Goal: Task Accomplishment & Management: Manage account settings

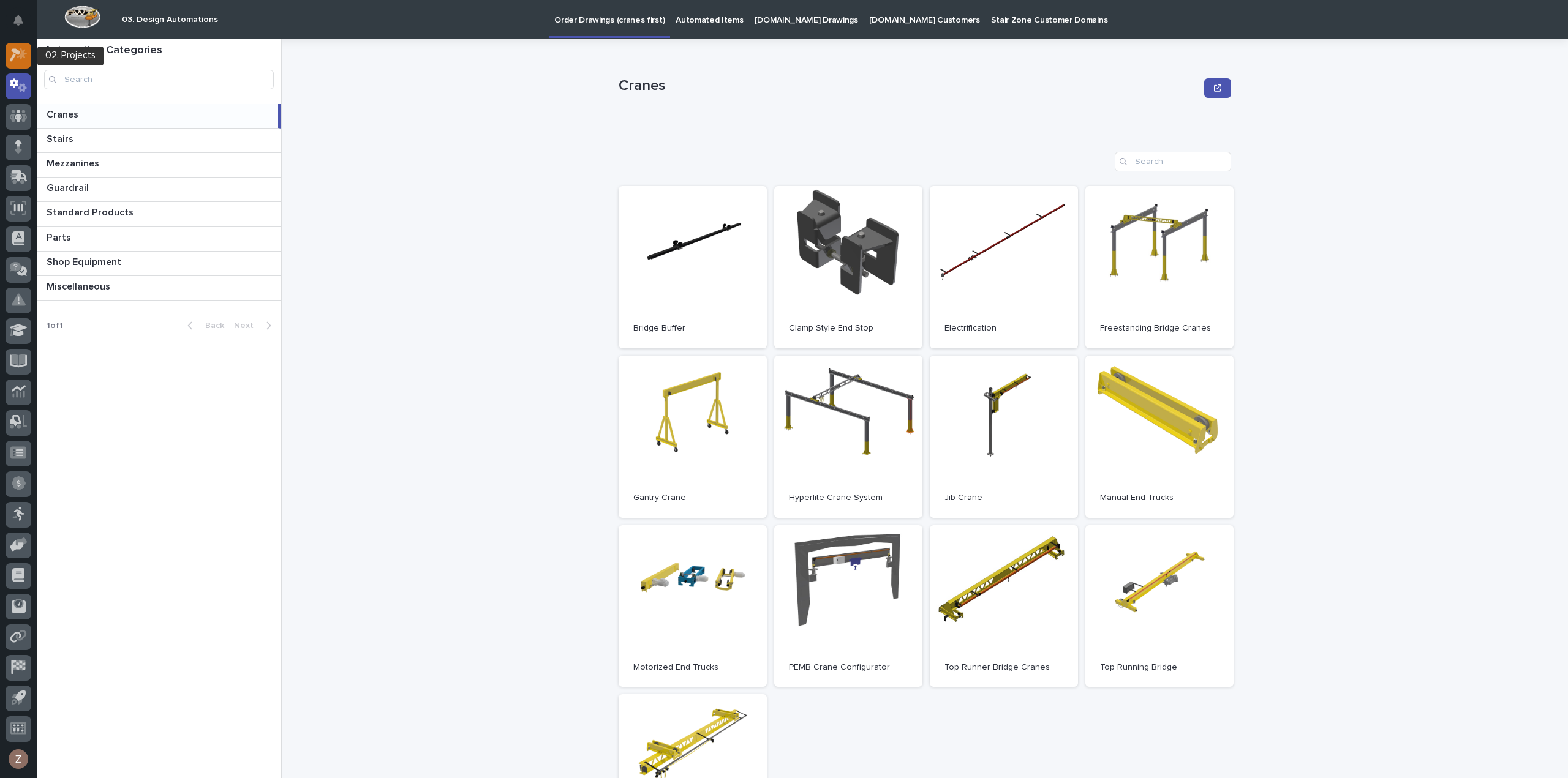
click at [17, 56] on icon at bounding box center [19, 54] width 18 height 14
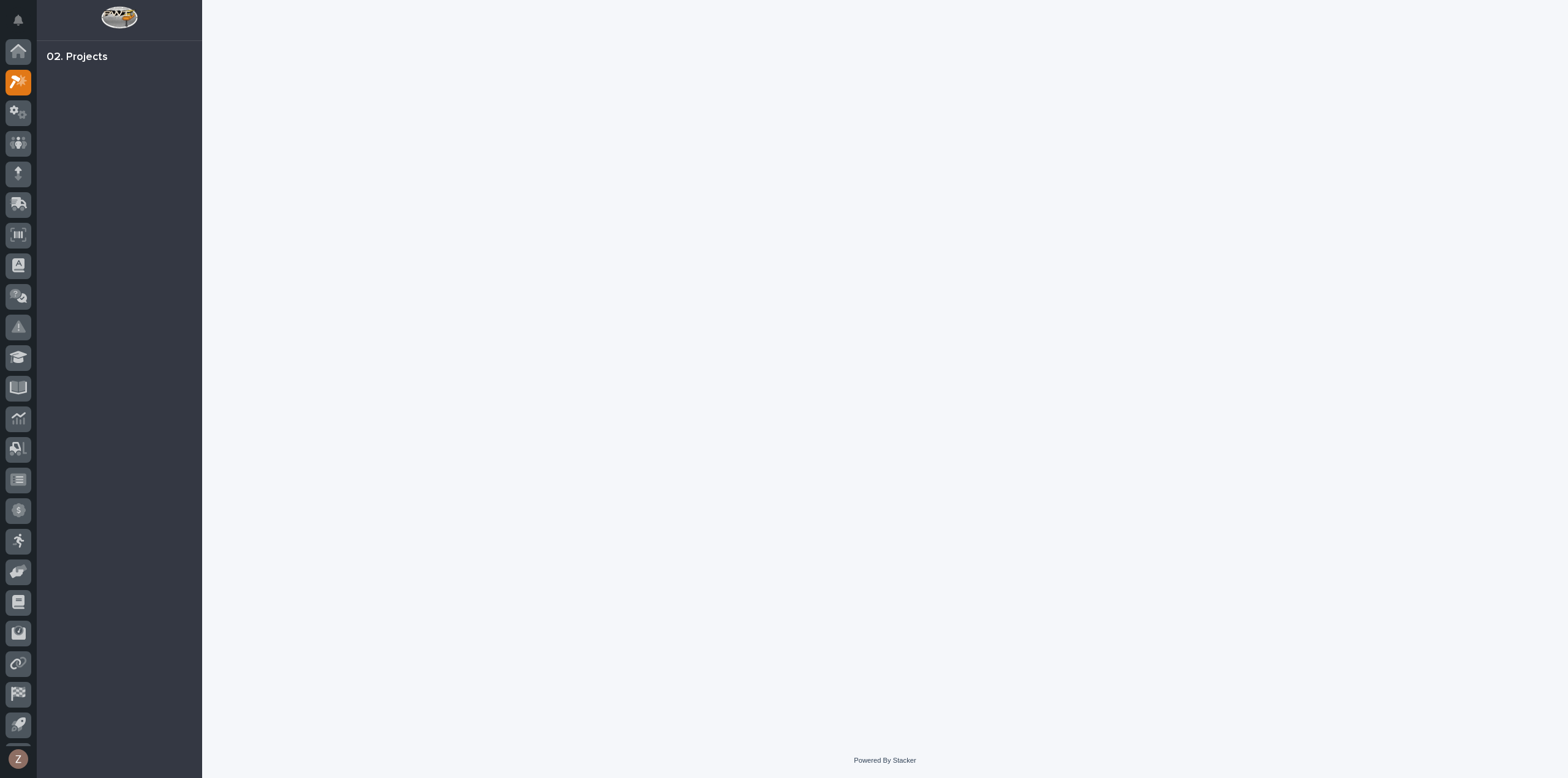
scroll to position [27, 0]
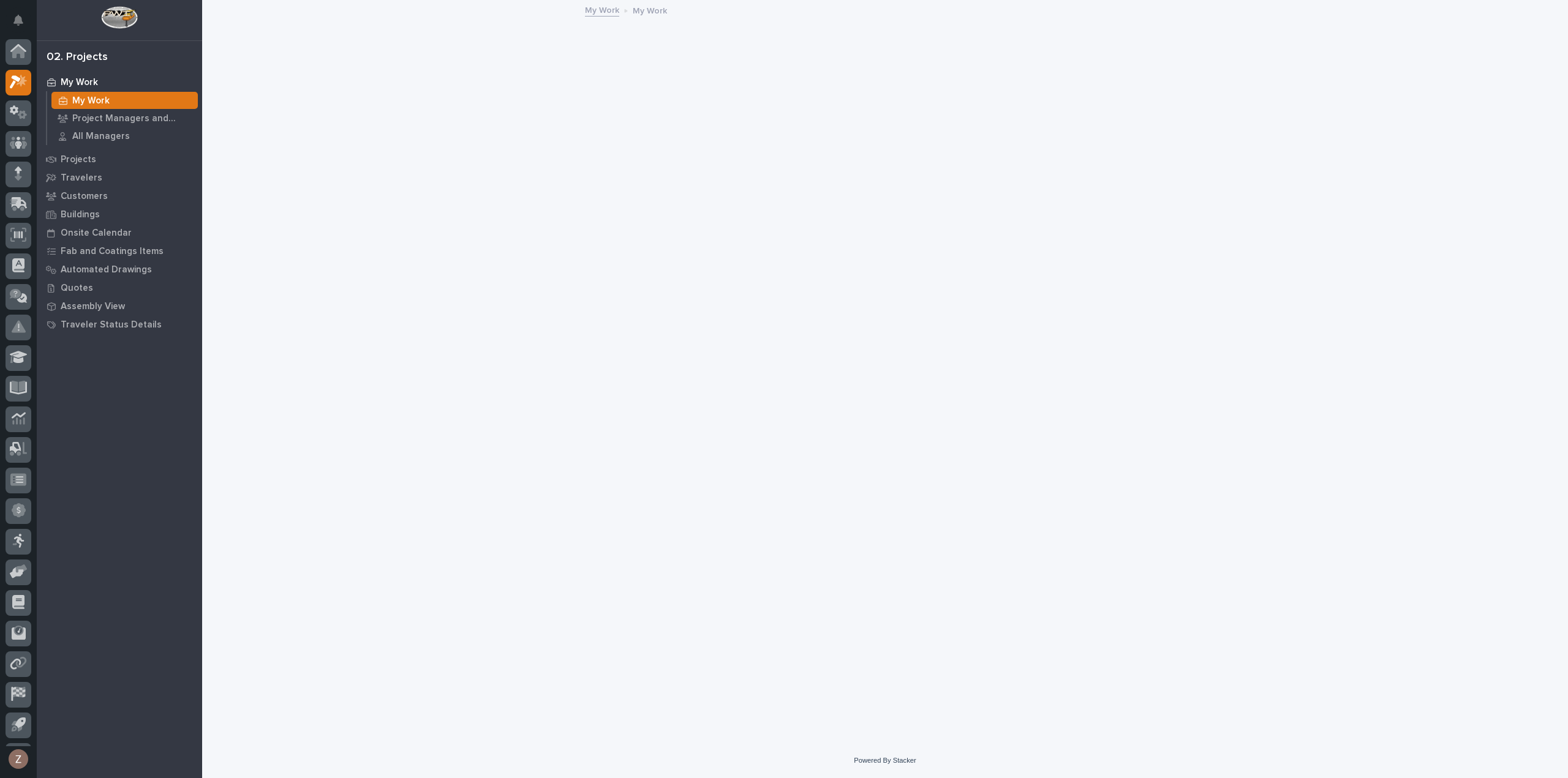
scroll to position [27, 0]
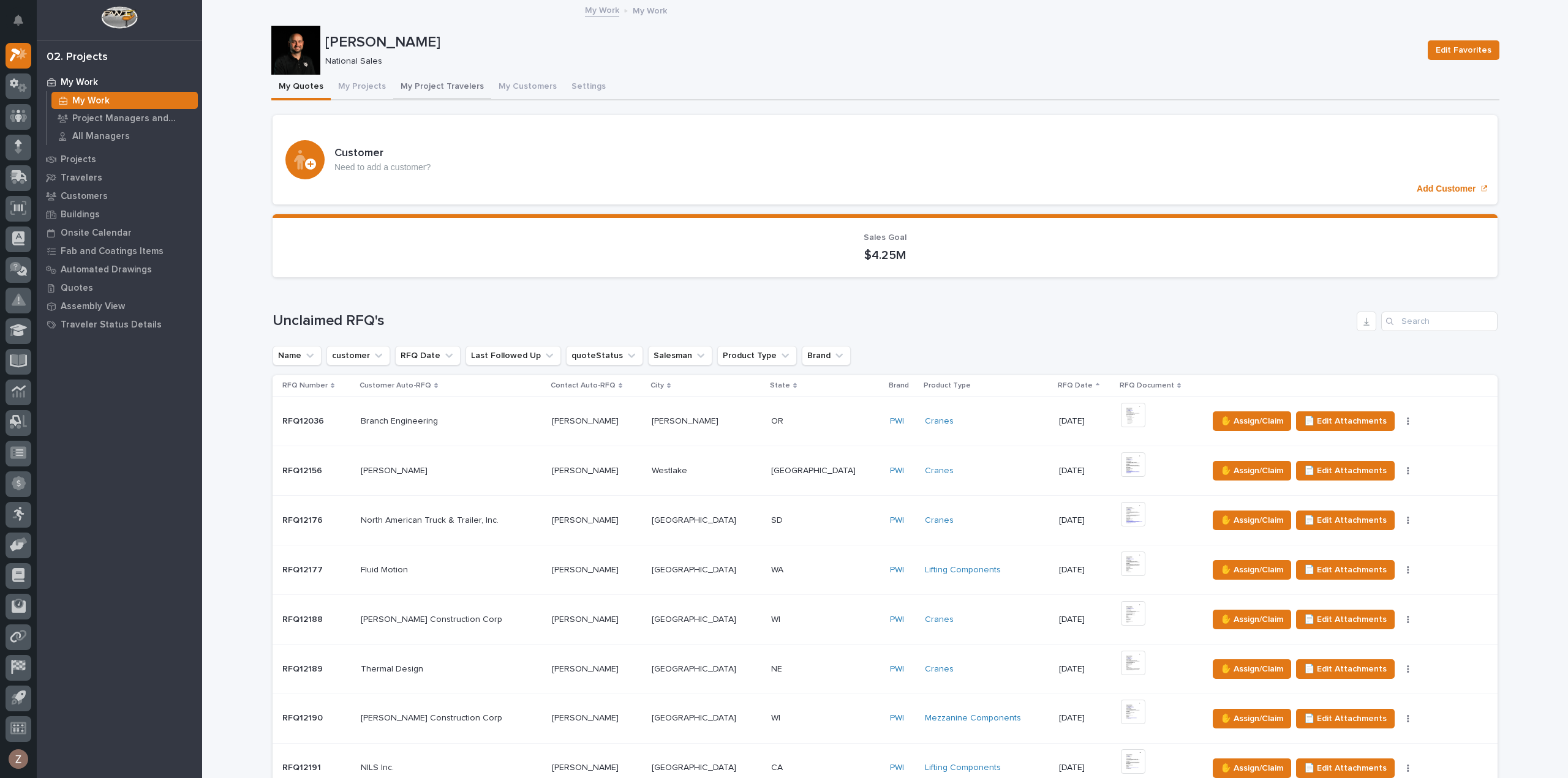
click at [356, 87] on button "My Projects" at bounding box center [362, 87] width 62 height 26
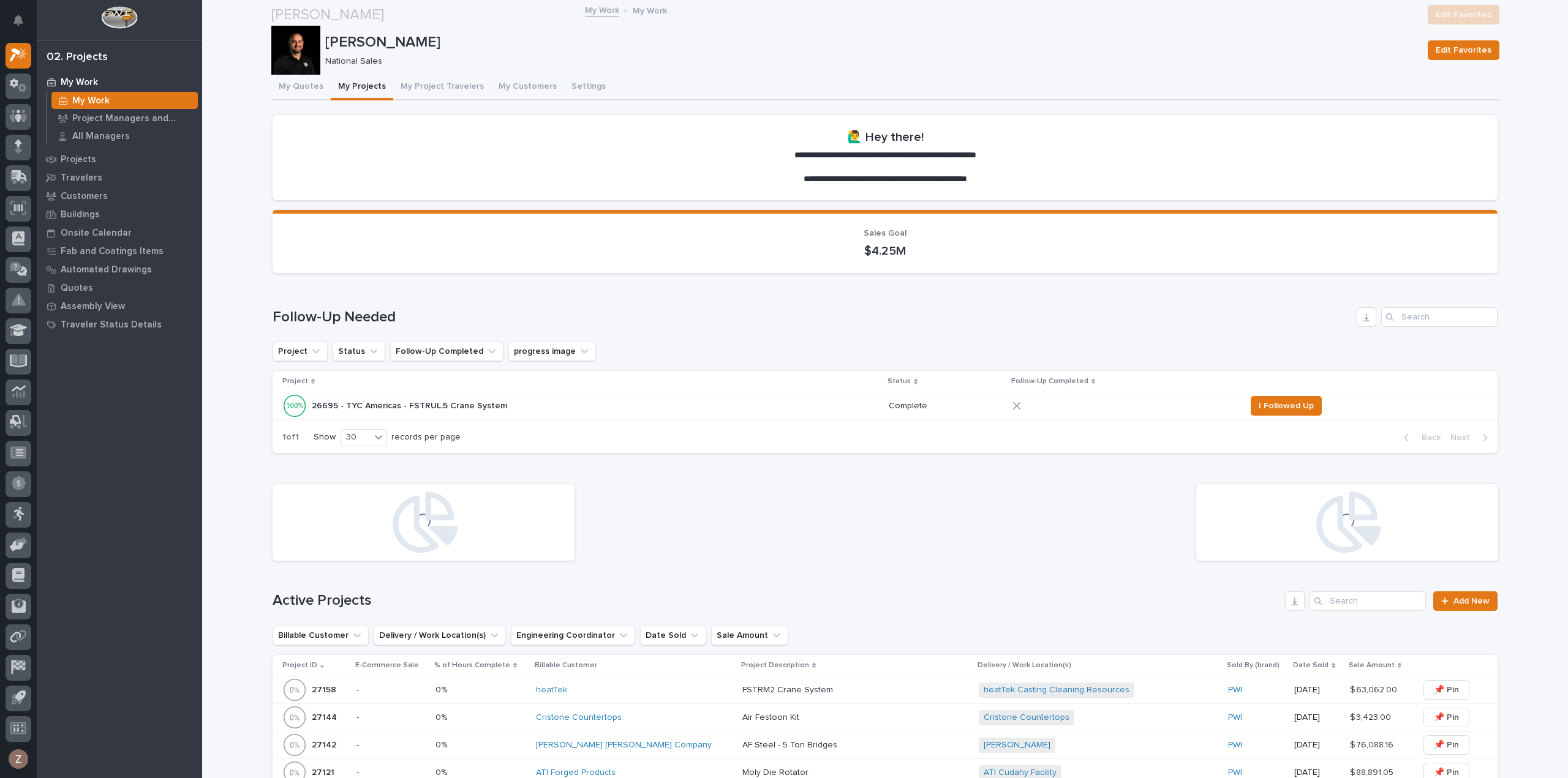
scroll to position [178, 0]
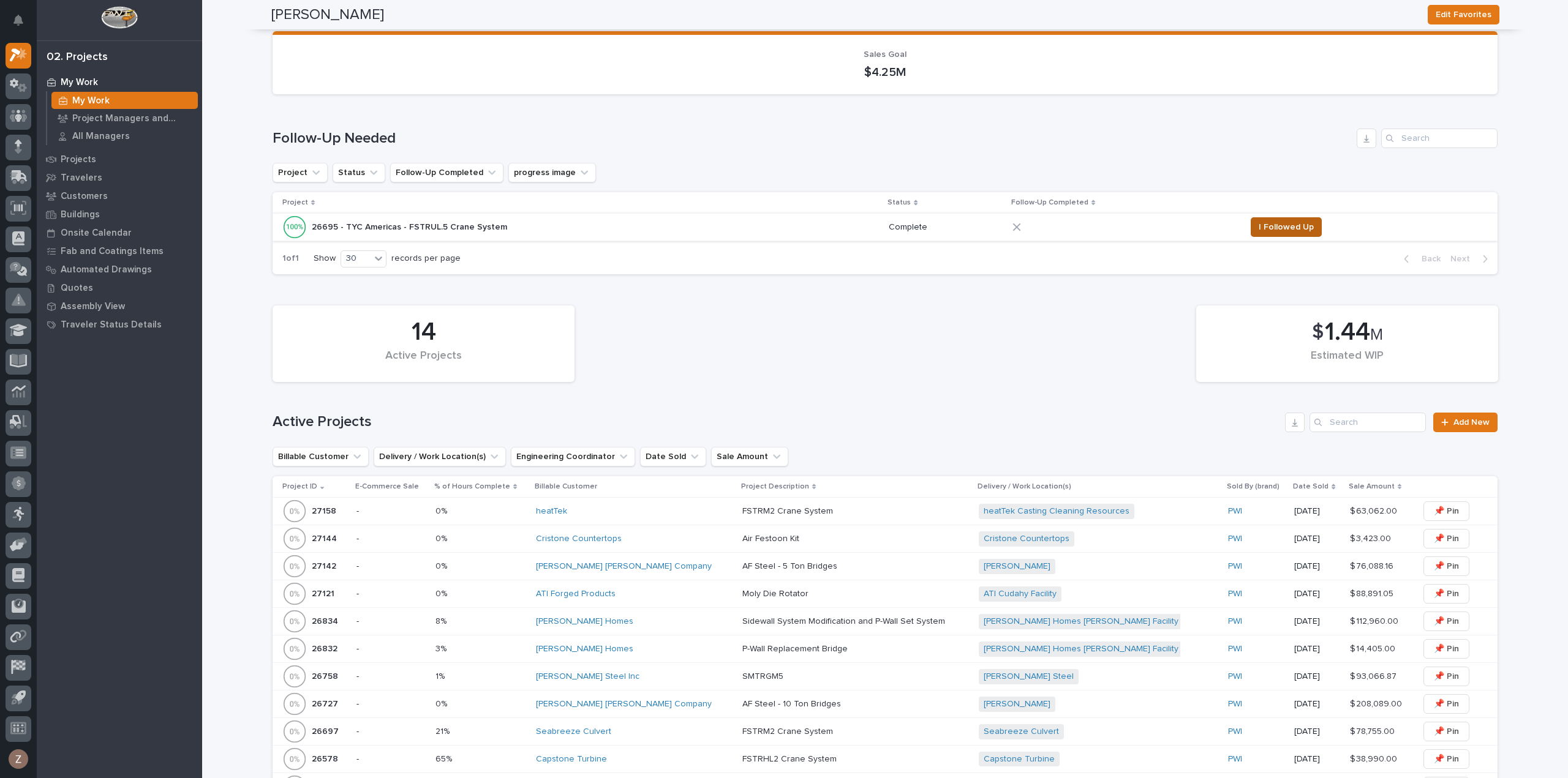
click at [1288, 227] on span "I Followed Up" at bounding box center [1286, 227] width 55 height 15
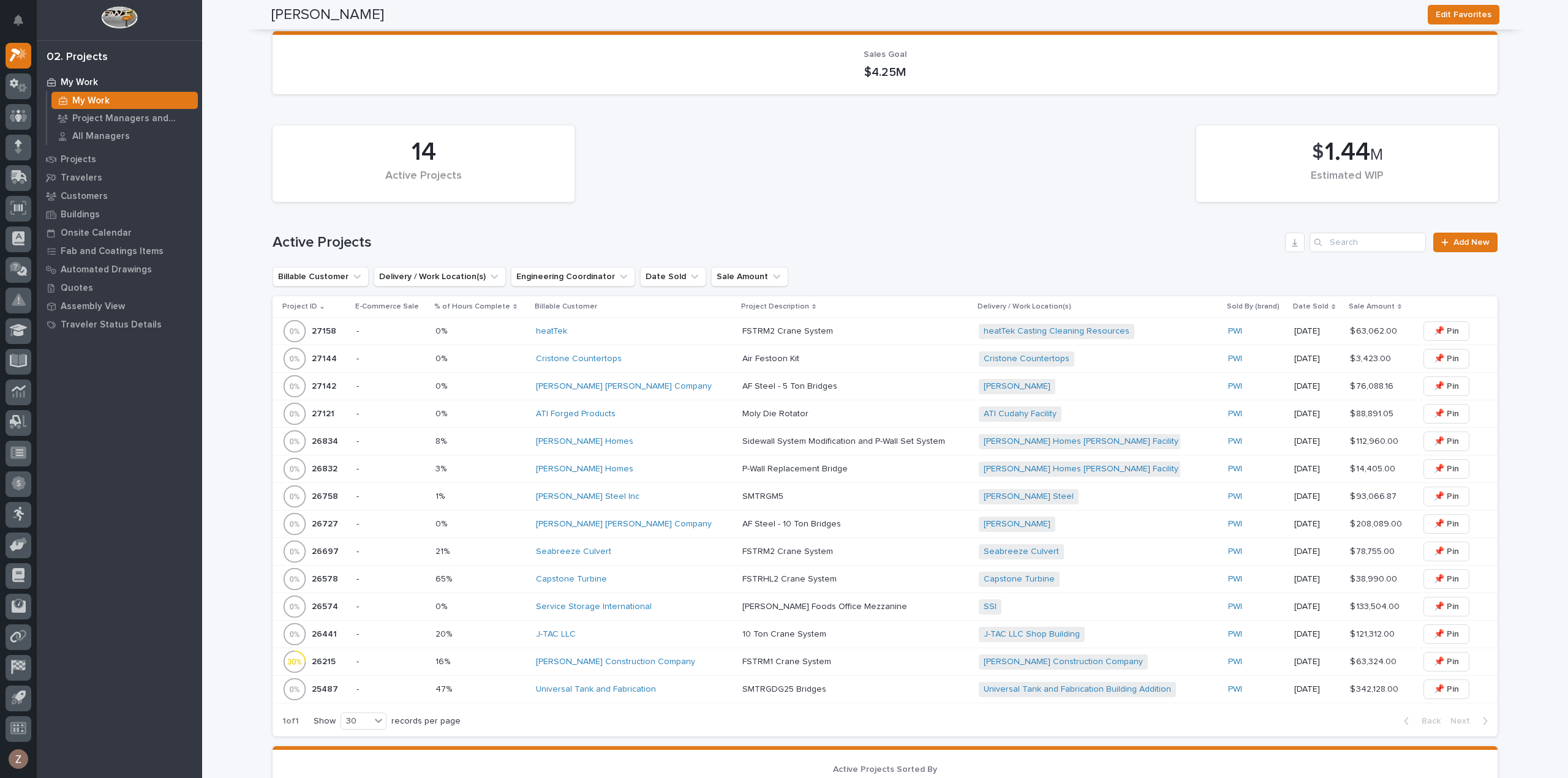
click at [792, 410] on p at bounding box center [849, 414] width 214 height 11
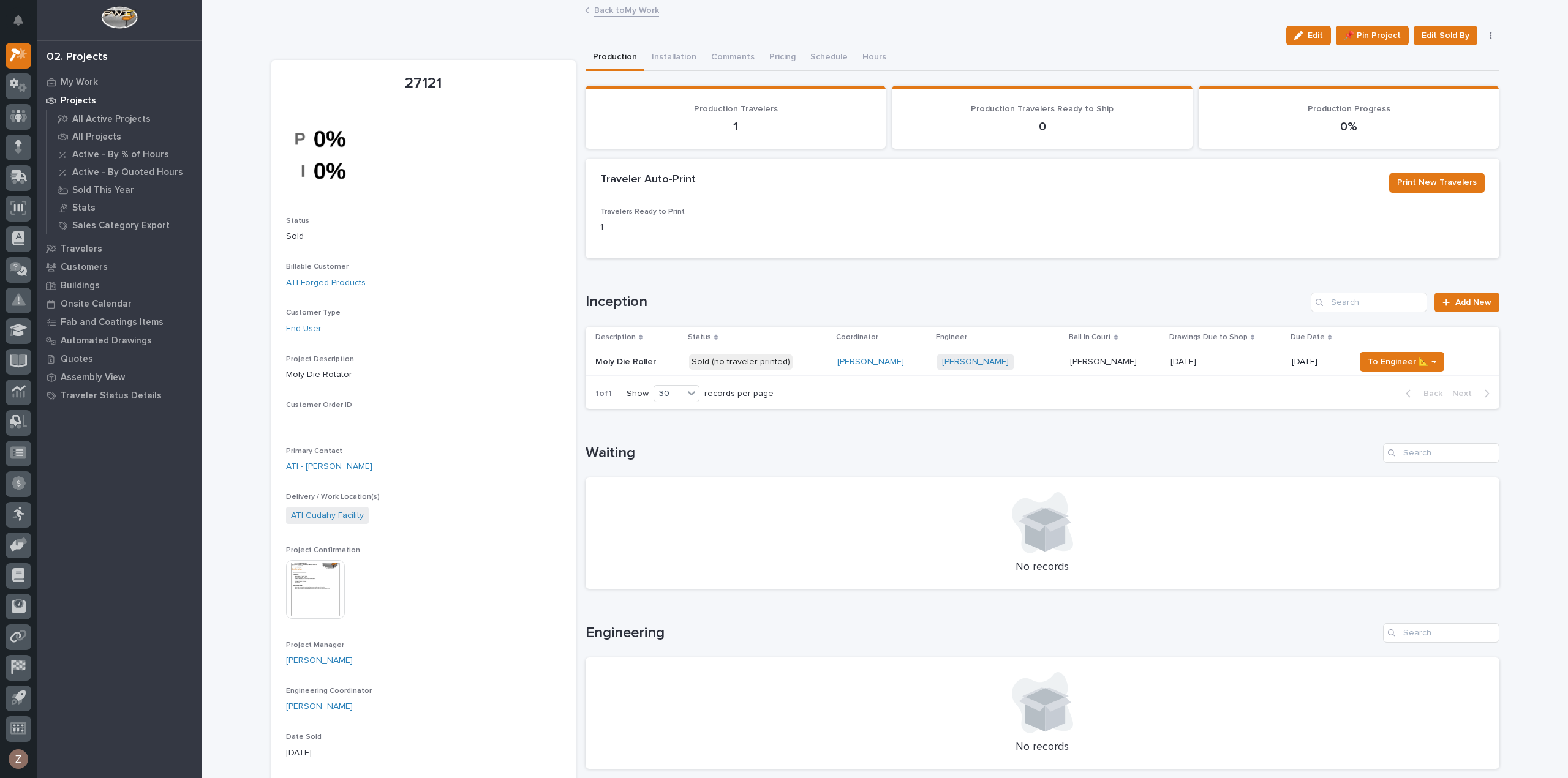
click at [1023, 366] on div "[PERSON_NAME] + 0" at bounding box center [999, 362] width 123 height 15
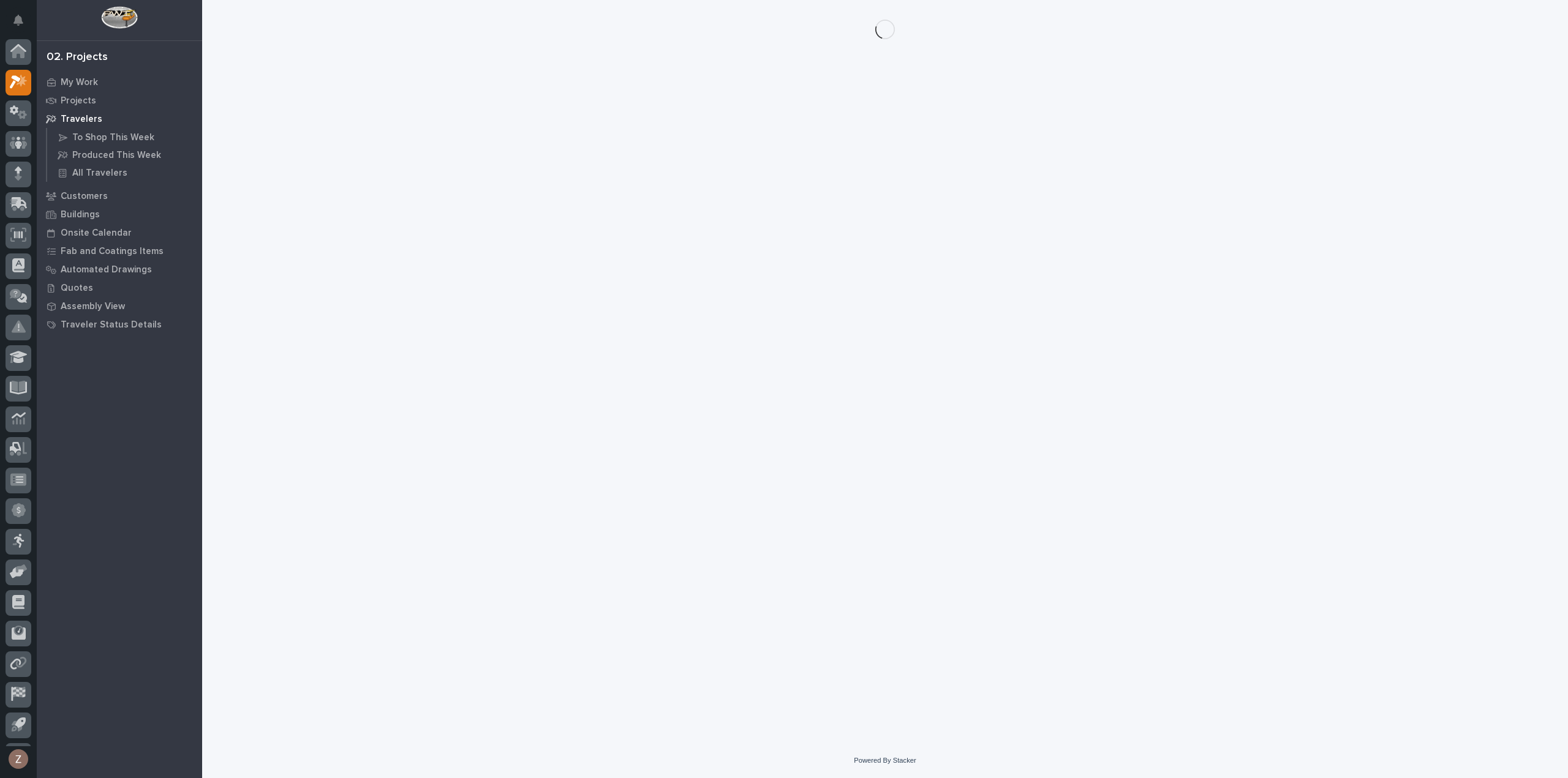
scroll to position [27, 0]
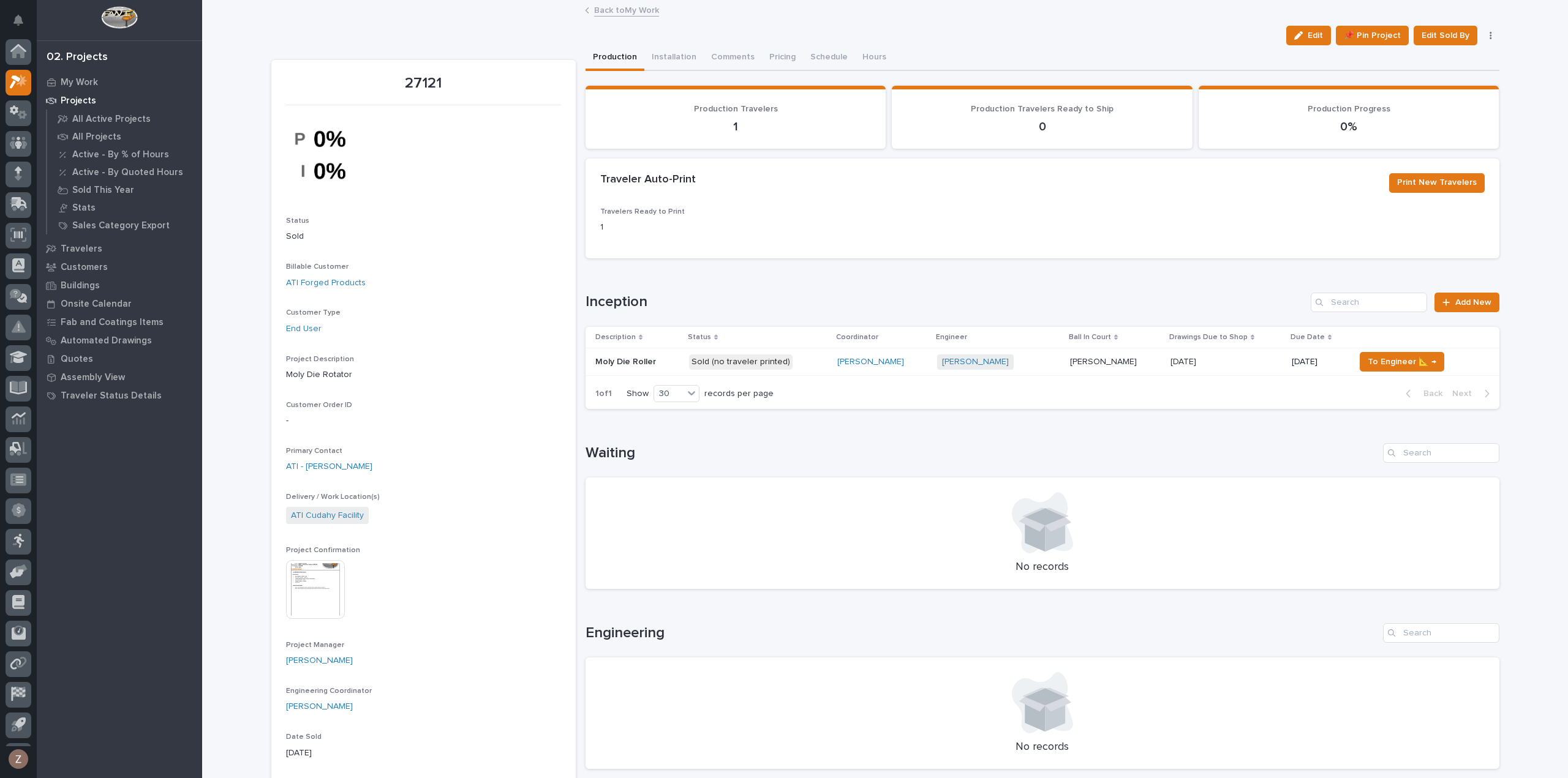
scroll to position [27, 0]
click at [1416, 364] on span "To Engineer 📐 →" at bounding box center [1402, 362] width 69 height 15
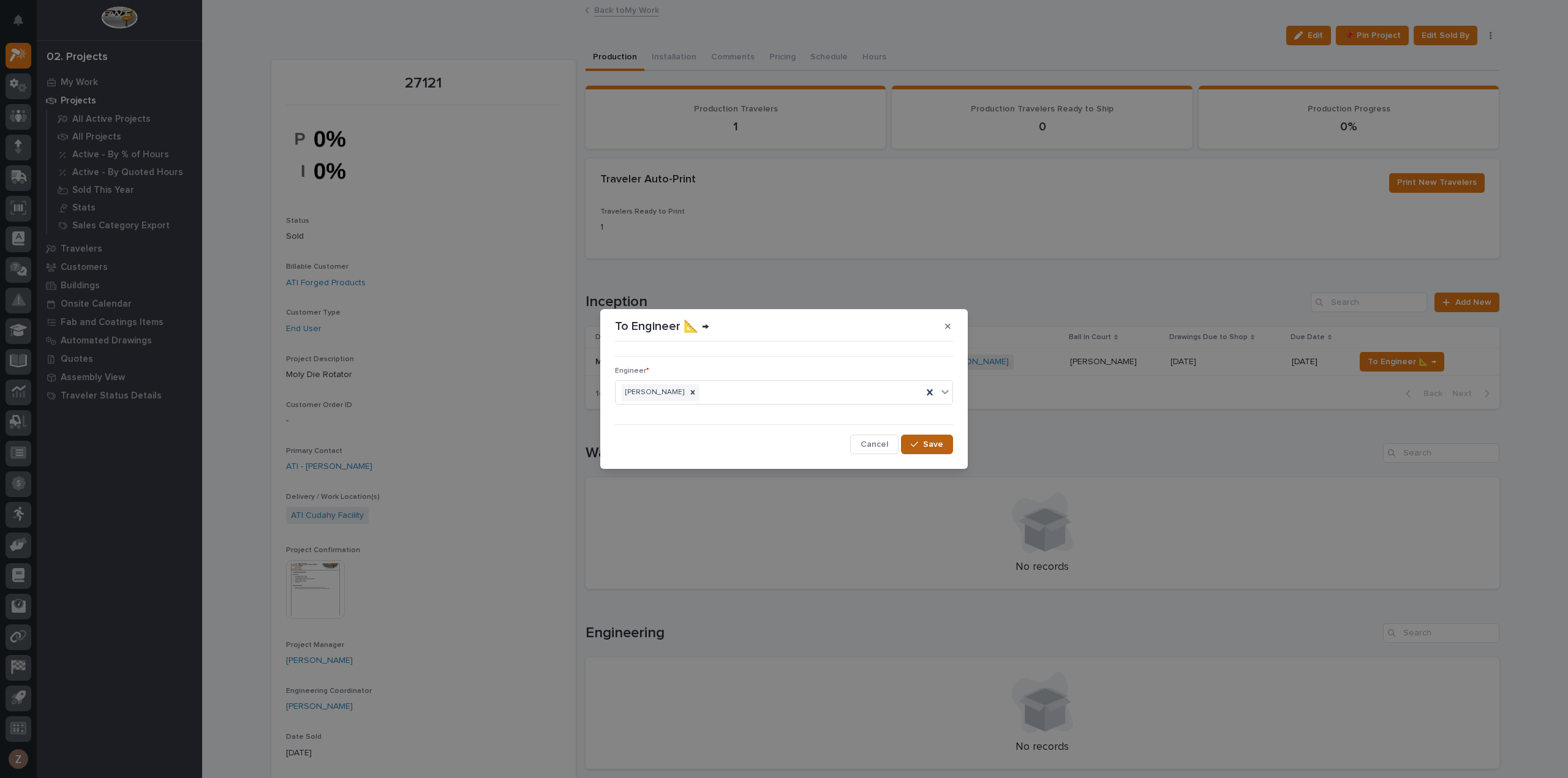
click at [948, 447] on button "Save" at bounding box center [927, 444] width 52 height 20
